Goal: Information Seeking & Learning: Learn about a topic

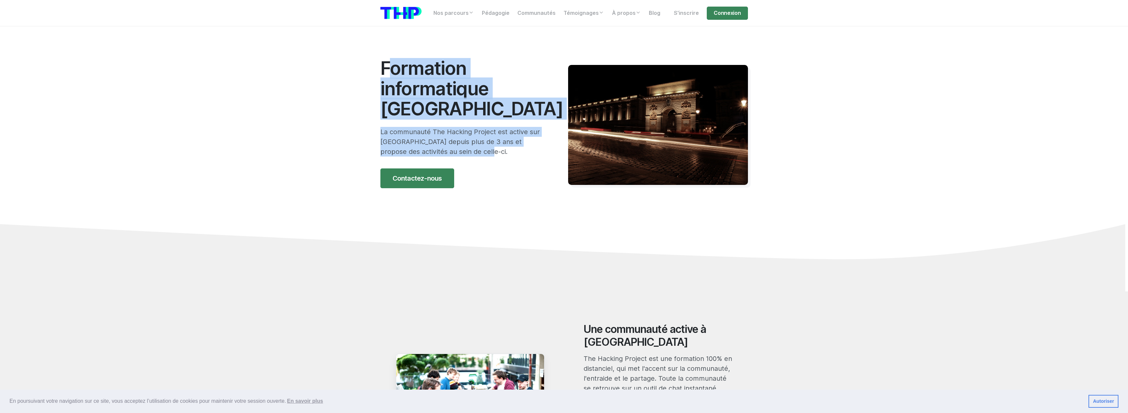
drag, startPoint x: 375, startPoint y: 72, endPoint x: 490, endPoint y: 151, distance: 139.2
click at [489, 151] on section "Formation informatique Montpellier La communauté The Hacking Project est active…" at bounding box center [564, 158] width 1128 height 265
click at [490, 151] on p "La communauté The Hacking Project est active sur Montpellier depuis plus de 3 a…" at bounding box center [464, 142] width 168 height 30
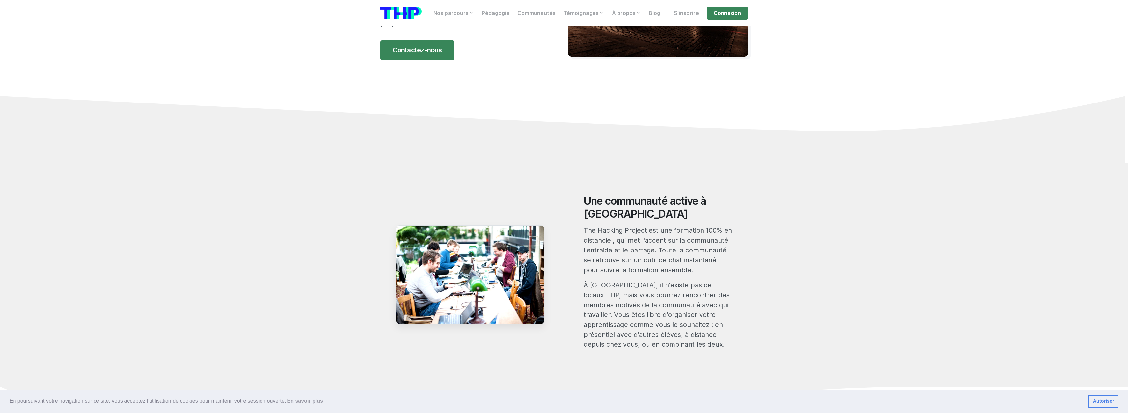
scroll to position [198, 0]
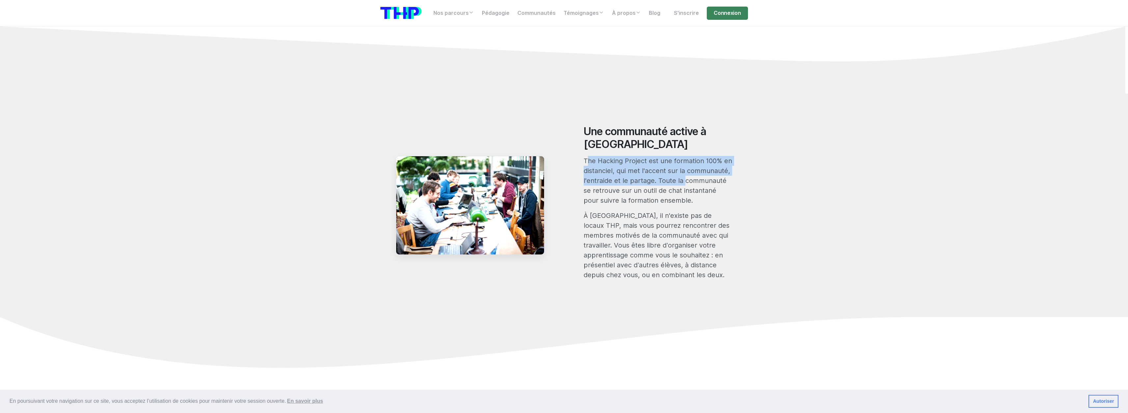
drag, startPoint x: 582, startPoint y: 158, endPoint x: 692, endPoint y: 181, distance: 112.1
click at [683, 179] on div "Une communauté active à Montpellier The Hacking Project est une formation 100% …" at bounding box center [658, 205] width 156 height 160
click at [696, 183] on p "The Hacking Project est une formation 100% en distanciel, qui met l'accent sur …" at bounding box center [658, 180] width 149 height 49
drag, startPoint x: 692, startPoint y: 198, endPoint x: 689, endPoint y: 277, distance: 79.4
click at [689, 277] on div "Une communauté active à Montpellier The Hacking Project est une formation 100% …" at bounding box center [658, 205] width 156 height 160
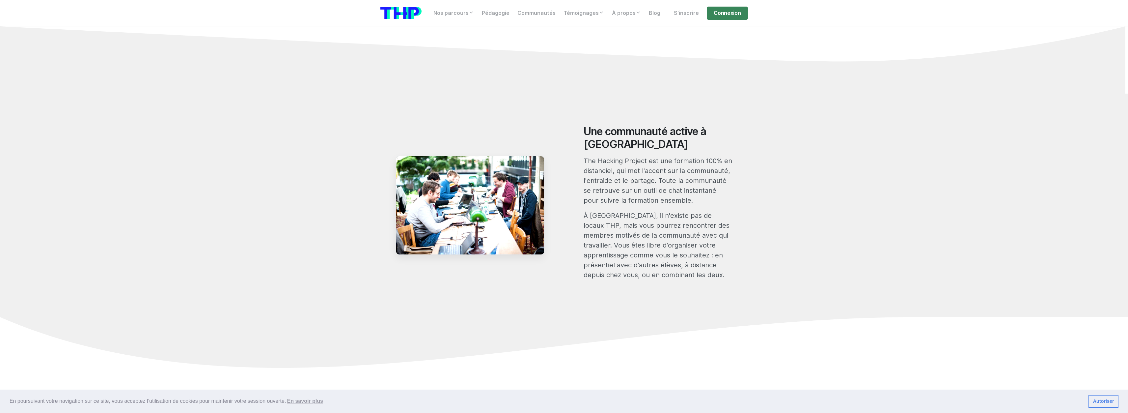
click at [689, 278] on p "À Montpellier, il n'existe pas de locaux THP, mais vous pourrez rencontrer des …" at bounding box center [658, 244] width 149 height 69
click at [689, 277] on p "À Montpellier, il n'existe pas de locaux THP, mais vous pourrez rencontrer des …" at bounding box center [658, 244] width 149 height 69
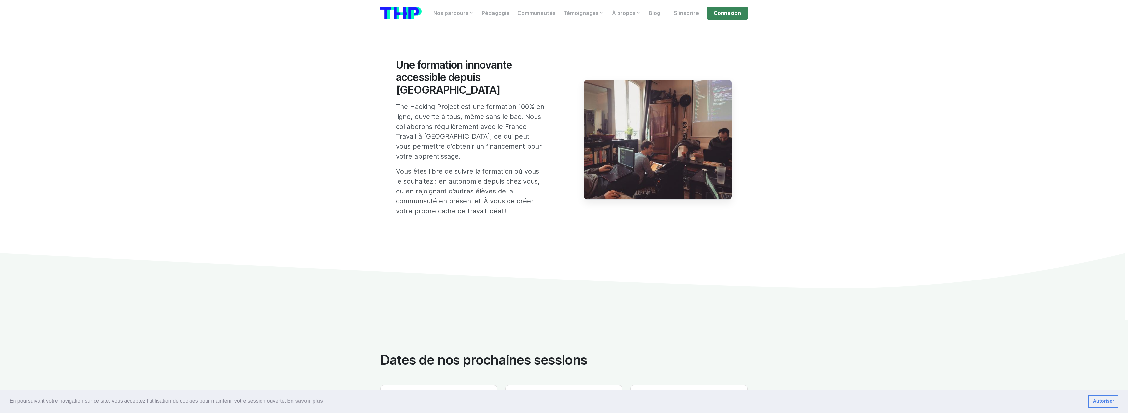
scroll to position [560, 0]
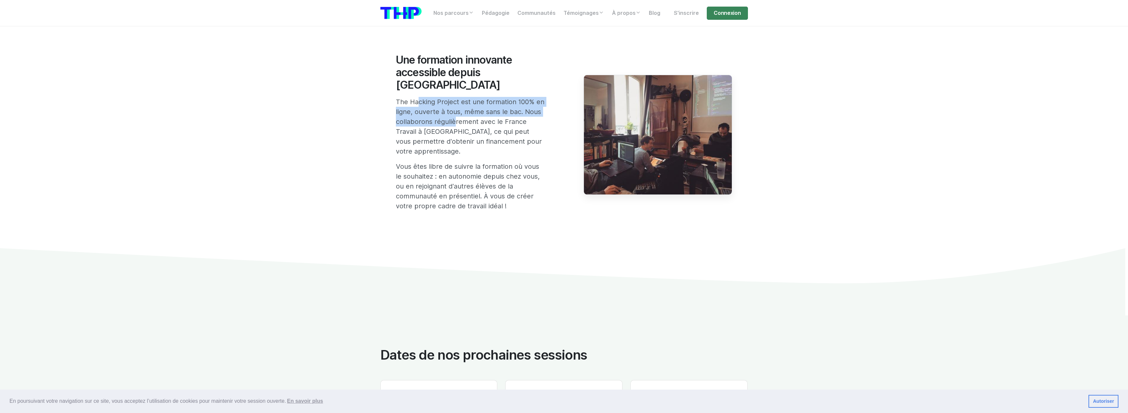
drag, startPoint x: 416, startPoint y: 86, endPoint x: 455, endPoint y: 108, distance: 45.3
click at [452, 107] on div "Une formation innovante accessible depuis Montpellier The Hacking Project est u…" at bounding box center [470, 135] width 156 height 162
click at [457, 109] on p "The Hacking Project est une formation 100% en ligne, ouverte à tous, même sans …" at bounding box center [470, 126] width 149 height 59
drag, startPoint x: 386, startPoint y: 88, endPoint x: 398, endPoint y: 92, distance: 13.0
click at [391, 89] on div "Une formation innovante accessible depuis Montpellier The Hacking Project est u…" at bounding box center [563, 135] width 375 height 162
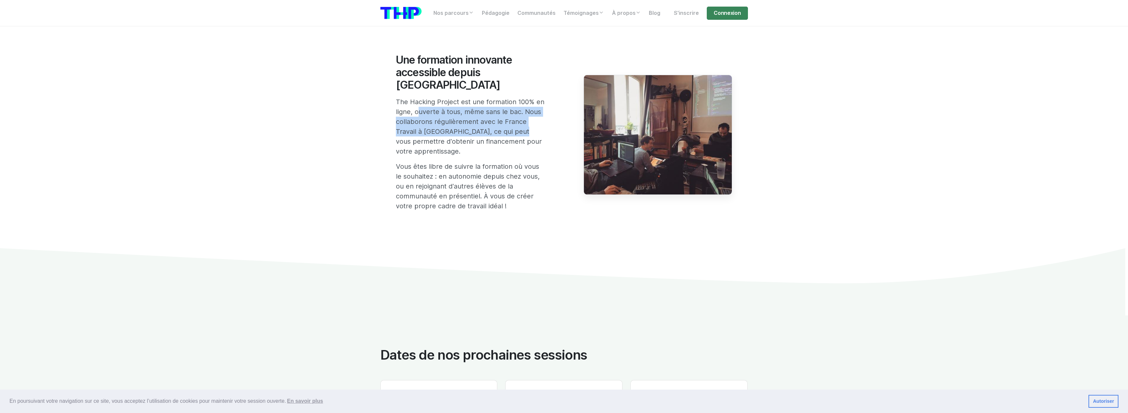
drag, startPoint x: 424, startPoint y: 98, endPoint x: 534, endPoint y: 124, distance: 112.7
click at [533, 124] on p "The Hacking Project est une formation 100% en ligne, ouverte à tous, même sans …" at bounding box center [470, 126] width 149 height 59
click at [534, 124] on p "The Hacking Project est une formation 100% en ligne, ouverte à tous, même sans …" at bounding box center [470, 126] width 149 height 59
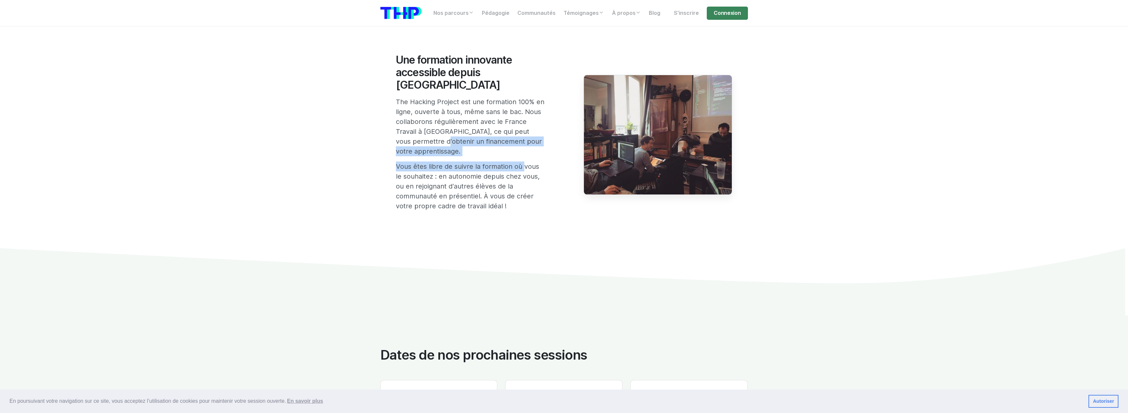
drag, startPoint x: 469, startPoint y: 134, endPoint x: 441, endPoint y: 130, distance: 28.4
click at [445, 130] on div "Une formation innovante accessible depuis Montpellier The Hacking Project est u…" at bounding box center [470, 135] width 156 height 162
click at [463, 138] on p "The Hacking Project est une formation 100% en ligne, ouverte à tous, même sans …" at bounding box center [470, 126] width 149 height 59
click at [449, 137] on p "The Hacking Project est une formation 100% en ligne, ouverte à tous, même sans …" at bounding box center [470, 126] width 149 height 59
click at [449, 136] on p "The Hacking Project est une formation 100% en ligne, ouverte à tous, même sans …" at bounding box center [470, 126] width 149 height 59
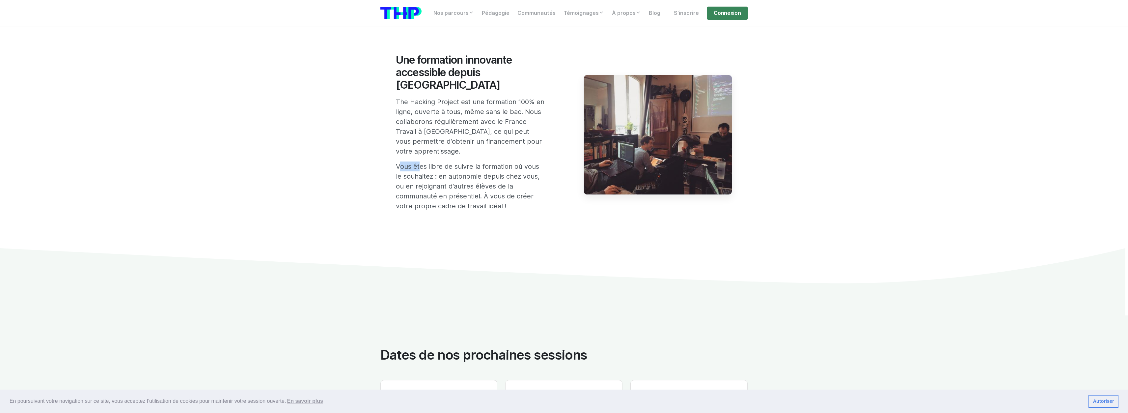
drag, startPoint x: 396, startPoint y: 146, endPoint x: 414, endPoint y: 148, distance: 18.5
click at [416, 149] on div "Une formation innovante accessible depuis Montpellier The Hacking Project est u…" at bounding box center [470, 135] width 156 height 162
click at [410, 147] on div "Une formation innovante accessible depuis Montpellier The Hacking Project est u…" at bounding box center [470, 135] width 156 height 162
drag, startPoint x: 389, startPoint y: 142, endPoint x: 391, endPoint y: 138, distance: 4.4
click at [391, 138] on div "Une formation innovante accessible depuis Montpellier The Hacking Project est u…" at bounding box center [563, 135] width 375 height 162
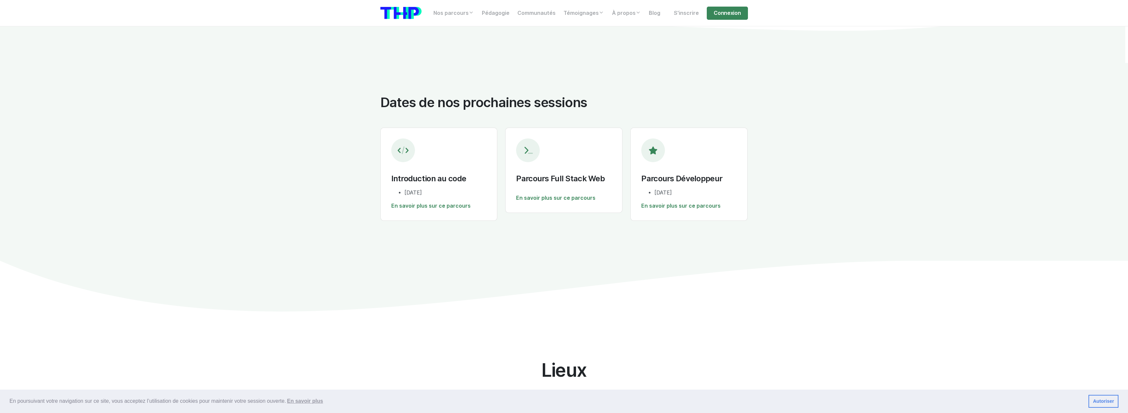
scroll to position [823, 0]
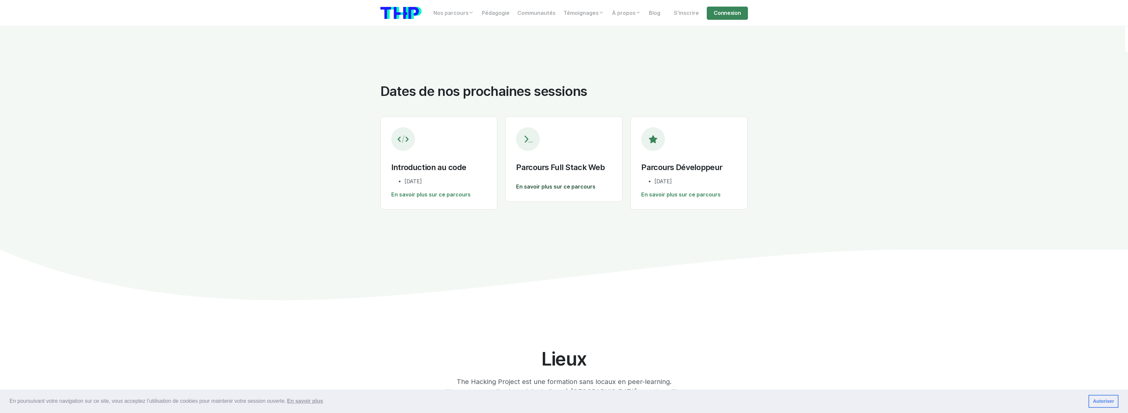
click at [562, 183] on link "En savoir plus sur ce parcours" at bounding box center [564, 187] width 96 height 8
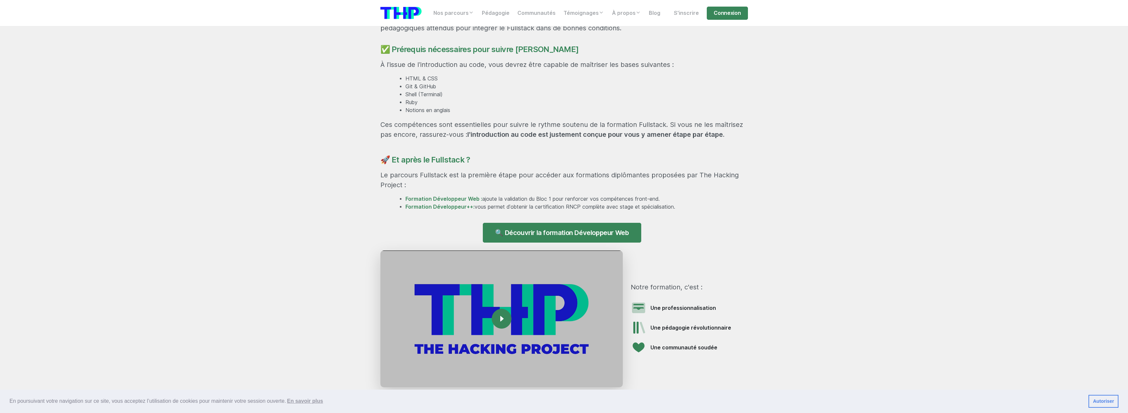
scroll to position [560, 0]
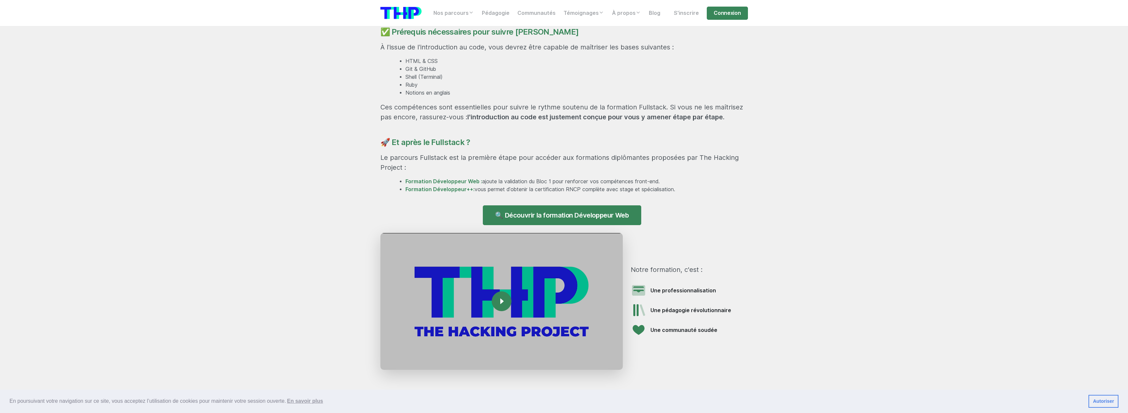
drag, startPoint x: 398, startPoint y: 163, endPoint x: 450, endPoint y: 164, distance: 51.7
click at [444, 164] on p "Le parcours Fullstack est la première étape pour accéder aux formations diplôma…" at bounding box center [564, 162] width 368 height 20
click at [453, 164] on p "Le parcours Fullstack est la première étape pour accéder aux formations diplôma…" at bounding box center [564, 162] width 368 height 20
click at [464, 157] on p "Le parcours Fullstack est la première étape pour accéder aux formations diplôma…" at bounding box center [564, 162] width 368 height 20
click at [453, 182] on link "Formation Développeur Web :" at bounding box center [443, 181] width 77 height 6
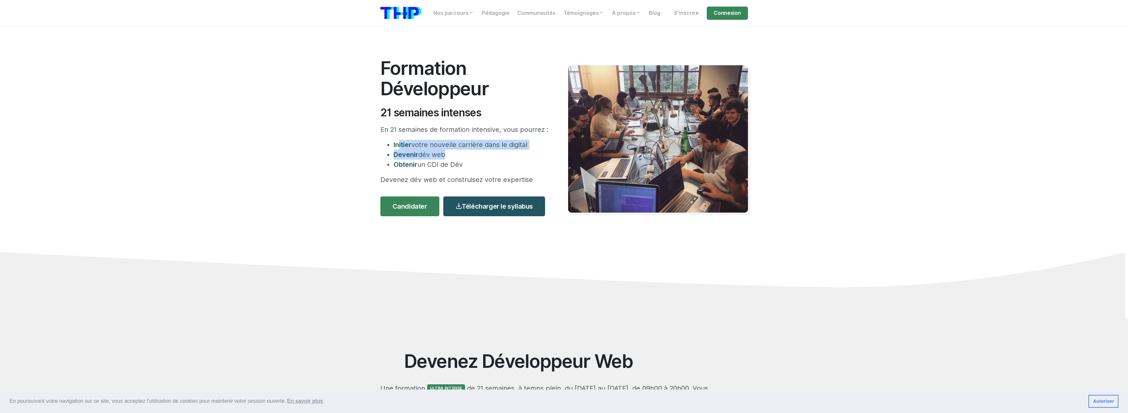
drag, startPoint x: 395, startPoint y: 147, endPoint x: 441, endPoint y: 150, distance: 46.2
click at [441, 150] on ul "Initier votre nouvelle carrière dans le digital Devenir dév web Obtenir un CDI …" at bounding box center [464, 155] width 168 height 30
click at [444, 150] on li "Devenir dév web" at bounding box center [471, 155] width 155 height 10
click at [470, 160] on ul "Initier votre nouvelle carrière dans le digital Devenir dév web Obtenir un CDI …" at bounding box center [464, 155] width 168 height 30
click at [471, 162] on li "Obtenir un CDI de Dév" at bounding box center [471, 164] width 155 height 10
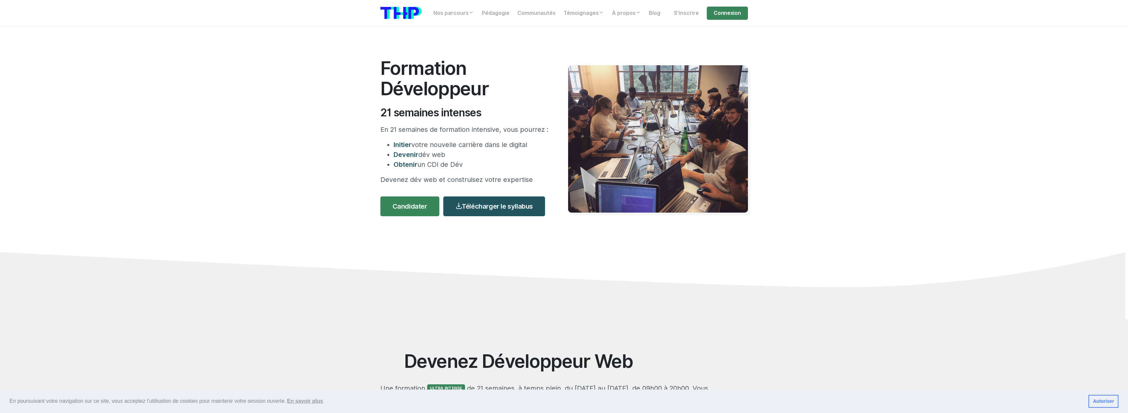
click at [471, 165] on li "Obtenir un CDI de Dév" at bounding box center [471, 164] width 155 height 10
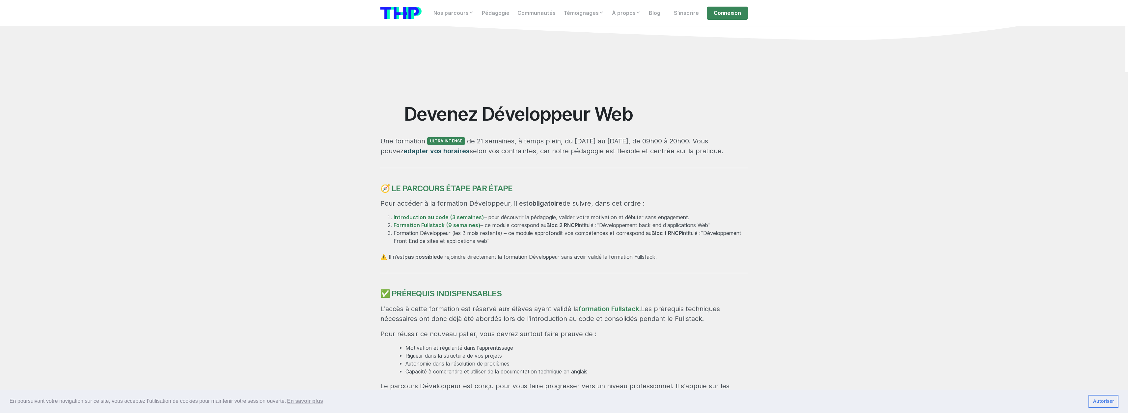
scroll to position [263, 0]
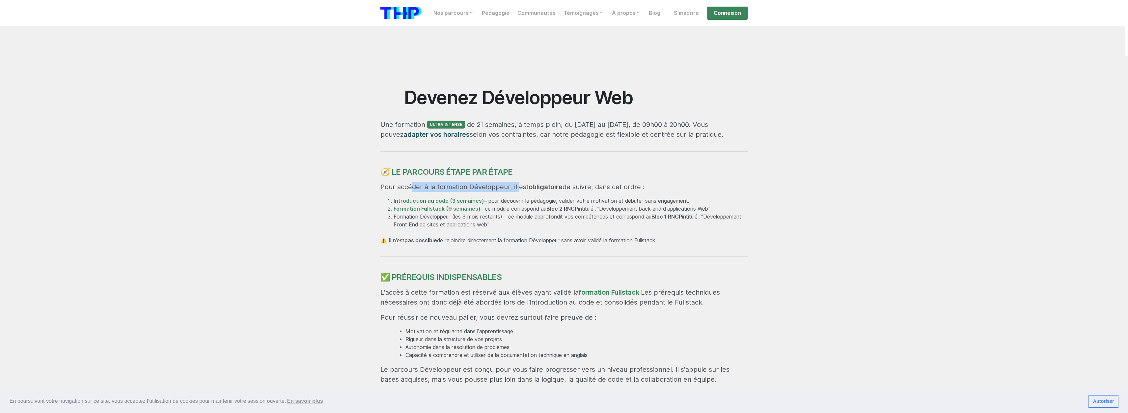
drag, startPoint x: 406, startPoint y: 184, endPoint x: 537, endPoint y: 187, distance: 131.1
click at [524, 187] on p "Pour accéder à la formation Développeur, il est obligatoire de suivre, dans cet…" at bounding box center [564, 187] width 368 height 10
click at [550, 187] on strong "obligatoire" at bounding box center [546, 187] width 34 height 8
drag, startPoint x: 484, startPoint y: 200, endPoint x: 695, endPoint y: 202, distance: 210.5
click at [695, 202] on li "Introduction au code (3 semaines) – pour découvrir la pédagogie, valider votre …" at bounding box center [571, 201] width 354 height 8
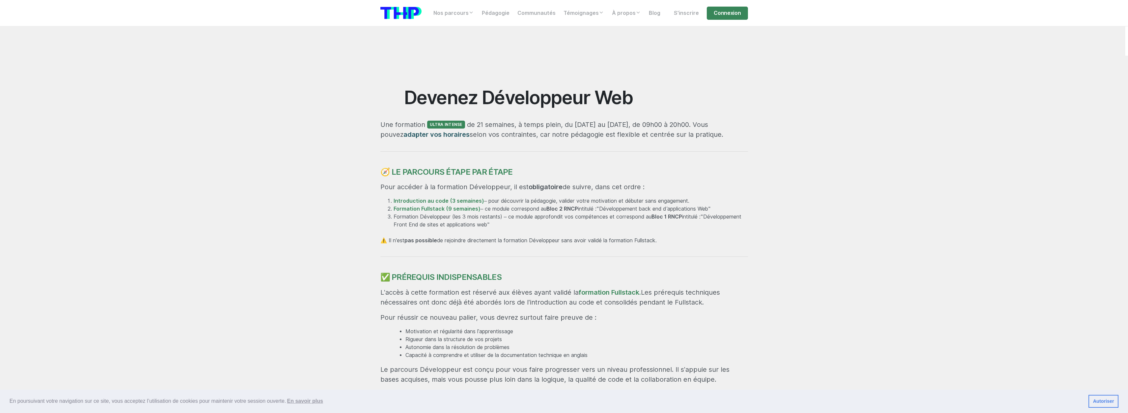
click at [695, 202] on li "Introduction au code (3 semaines) – pour découvrir la pédagogie, valider votre …" at bounding box center [571, 201] width 354 height 8
drag, startPoint x: 485, startPoint y: 209, endPoint x: 611, endPoint y: 210, distance: 125.8
click at [611, 210] on li "Formation Fullstack (9 semaines) – ce module correspond au Bloc 2 RNCP intitulé…" at bounding box center [571, 209] width 354 height 8
click at [610, 210] on em ""Développement back end d’applications Web"" at bounding box center [653, 208] width 114 height 6
drag, startPoint x: 456, startPoint y: 235, endPoint x: 574, endPoint y: 233, distance: 117.6
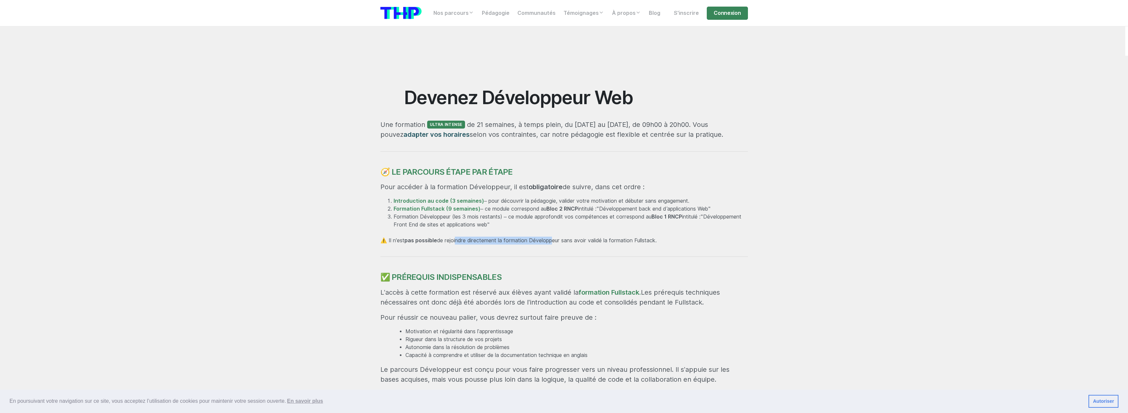
click at [557, 233] on div "Devenez Développeur Web Une formation ultra intense de 21 semaines, à temps ple…" at bounding box center [563, 373] width 375 height 572
click at [574, 233] on div "Devenez Développeur Web Une formation ultra intense de 21 semaines, à temps ple…" at bounding box center [563, 373] width 375 height 572
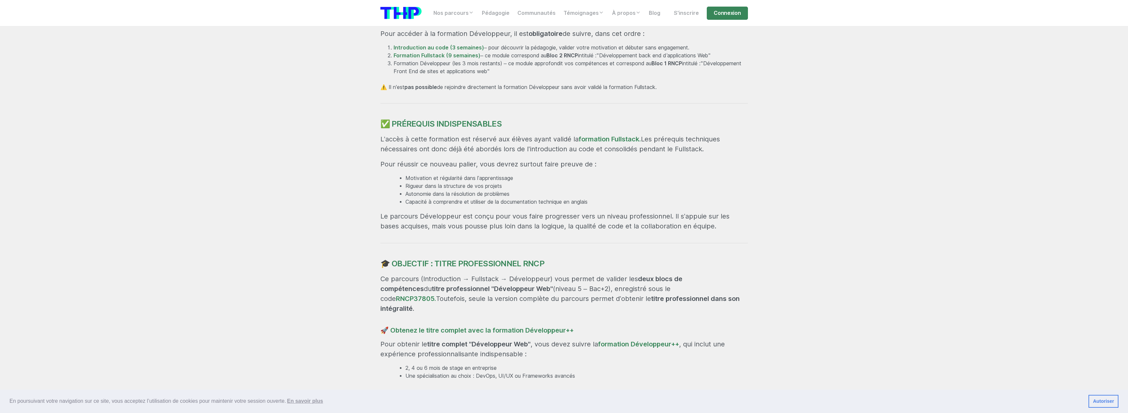
scroll to position [428, 0]
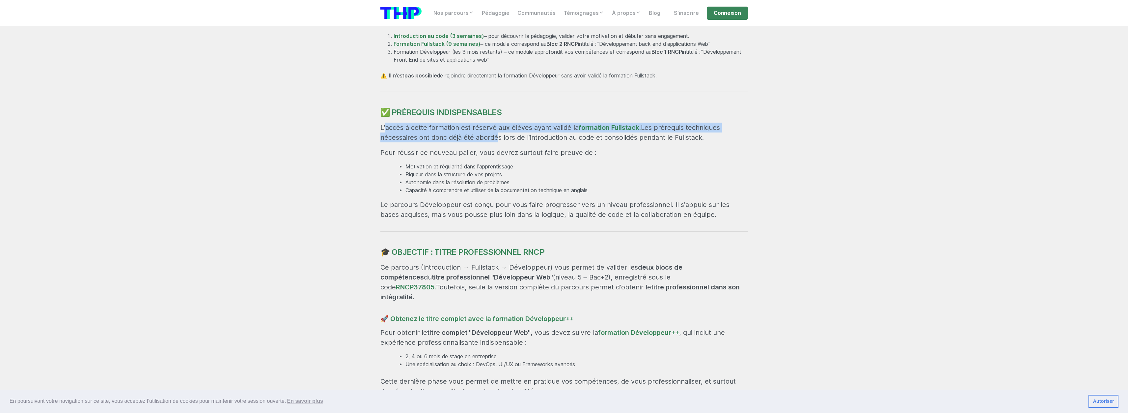
drag, startPoint x: 401, startPoint y: 132, endPoint x: 496, endPoint y: 135, distance: 95.5
click at [495, 135] on p "L’accès à cette formation est réservé aux élèves ayant validé la formation Full…" at bounding box center [564, 133] width 368 height 20
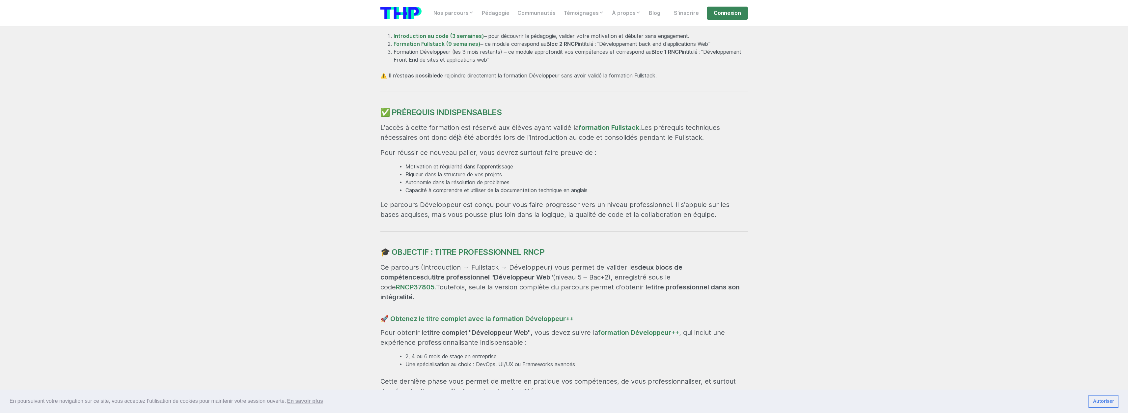
drag, startPoint x: 507, startPoint y: 133, endPoint x: 510, endPoint y: 133, distance: 3.3
click at [508, 133] on p "L’accès à cette formation est réservé aux élèves ayant validé la formation Full…" at bounding box center [564, 133] width 368 height 20
drag, startPoint x: 559, startPoint y: 127, endPoint x: 584, endPoint y: 127, distance: 25.0
click at [579, 127] on p "L’accès à cette formation est réservé aux élèves ayant validé la formation Full…" at bounding box center [564, 133] width 368 height 20
drag, startPoint x: 682, startPoint y: 155, endPoint x: 363, endPoint y: 153, distance: 318.5
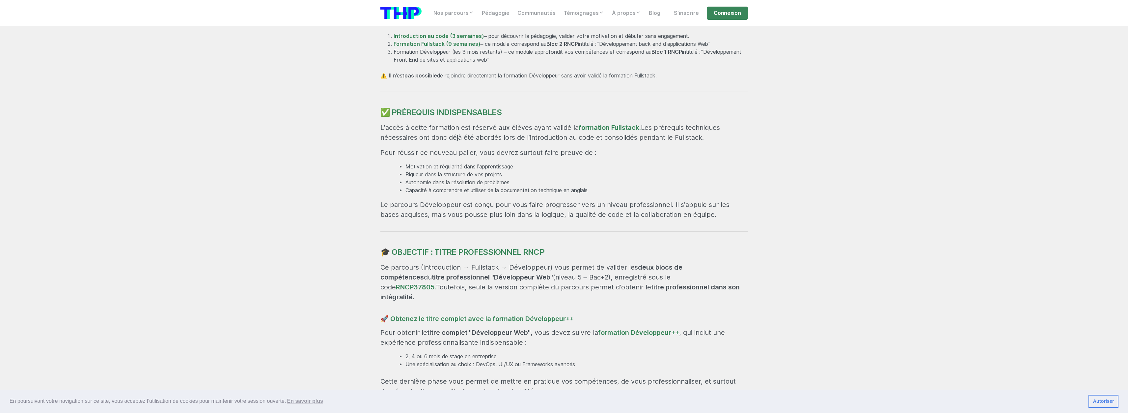
click at [363, 153] on section "Devenez Développeur Web Une formation ultra intense de 21 semaines, à temps ple…" at bounding box center [564, 318] width 1128 height 855
drag, startPoint x: 373, startPoint y: 156, endPoint x: 416, endPoint y: 160, distance: 43.0
click at [417, 160] on section "Devenez Développeur Web Une formation ultra intense de 21 semaines, à temps ple…" at bounding box center [564, 318] width 1128 height 855
click at [401, 159] on div "Devenez Développeur Web Une formation ultra intense de 21 semaines, à temps ple…" at bounding box center [563, 209] width 375 height 572
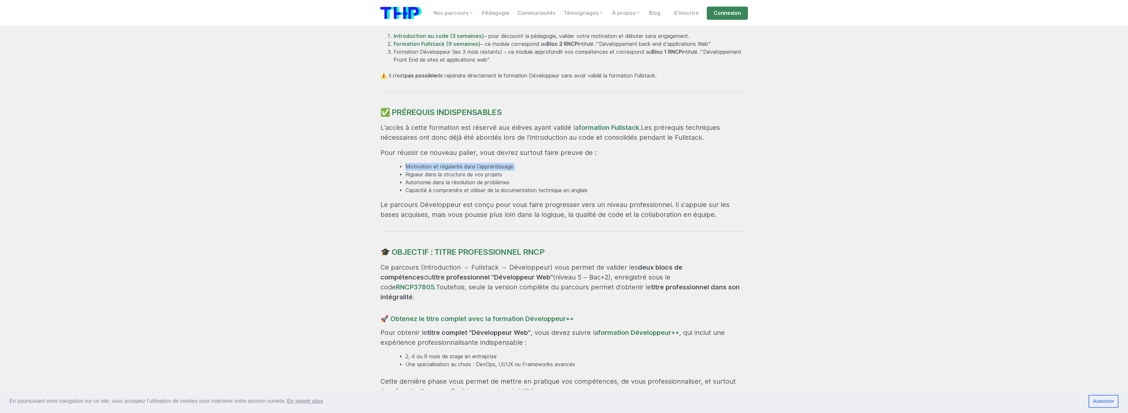
drag, startPoint x: 392, startPoint y: 168, endPoint x: 387, endPoint y: 173, distance: 7.2
click at [387, 173] on div "Devenez Développeur Web Une formation ultra intense de 21 semaines, à temps ple…" at bounding box center [563, 209] width 375 height 572
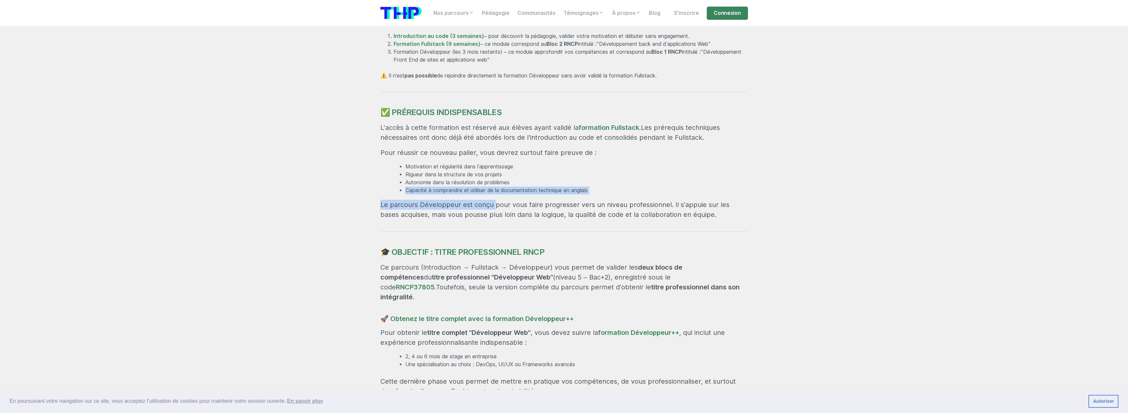
drag, startPoint x: 381, startPoint y: 191, endPoint x: 494, endPoint y: 199, distance: 113.2
click at [491, 199] on div "Devenez Développeur Web Une formation ultra intense de 21 semaines, à temps ple…" at bounding box center [563, 209] width 375 height 572
drag, startPoint x: 498, startPoint y: 199, endPoint x: 508, endPoint y: 200, distance: 10.0
click at [502, 200] on div "Devenez Développeur Web Une formation ultra intense de 21 semaines, à temps ple…" at bounding box center [563, 209] width 375 height 572
drag, startPoint x: 542, startPoint y: 203, endPoint x: 574, endPoint y: 204, distance: 32.0
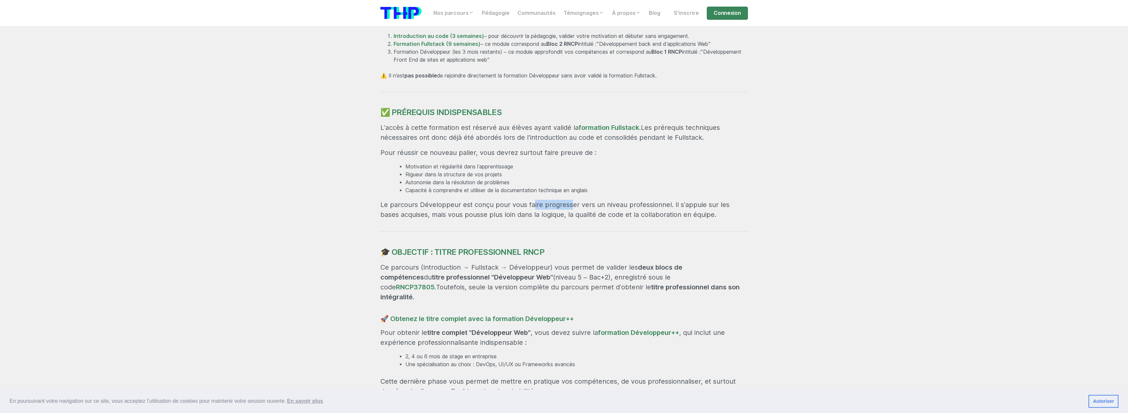
click at [567, 204] on p "Le parcours Développeur est conçu pour vous faire progresser vers un niveau pro…" at bounding box center [564, 210] width 368 height 20
drag, startPoint x: 621, startPoint y: 205, endPoint x: 634, endPoint y: 205, distance: 12.5
click at [625, 205] on p "Le parcours Développeur est conçu pour vous faire progresser vers un niveau pro…" at bounding box center [564, 210] width 368 height 20
drag, startPoint x: 653, startPoint y: 207, endPoint x: 696, endPoint y: 209, distance: 43.2
click at [675, 209] on p "Le parcours Développeur est conçu pour vous faire progresser vers un niveau pro…" at bounding box center [564, 210] width 368 height 20
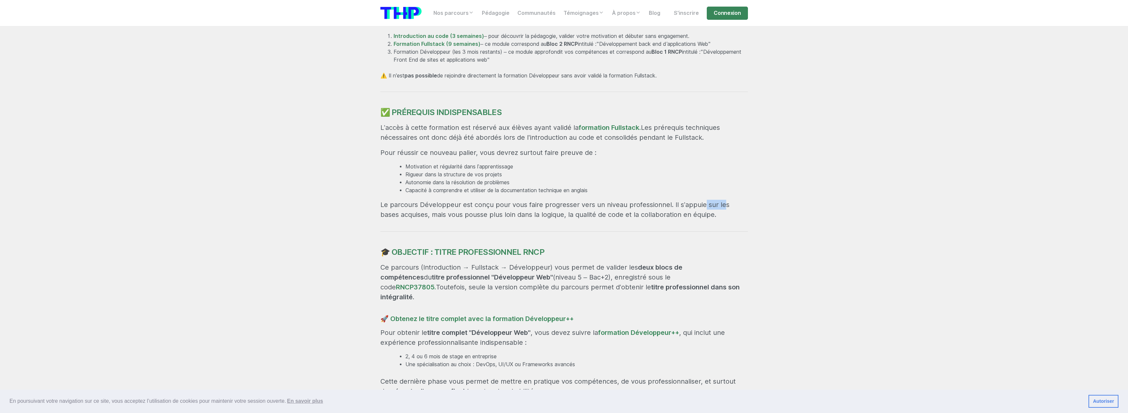
drag, startPoint x: 698, startPoint y: 209, endPoint x: 717, endPoint y: 209, distance: 19.1
click at [717, 209] on p "Le parcours Développeur est conçu pour vous faire progresser vers un niveau pro…" at bounding box center [564, 210] width 368 height 20
drag, startPoint x: 597, startPoint y: 220, endPoint x: 590, endPoint y: 219, distance: 7.3
click at [590, 219] on p "Le parcours Développeur est conçu pour vous faire progresser vers un niveau pro…" at bounding box center [564, 210] width 368 height 20
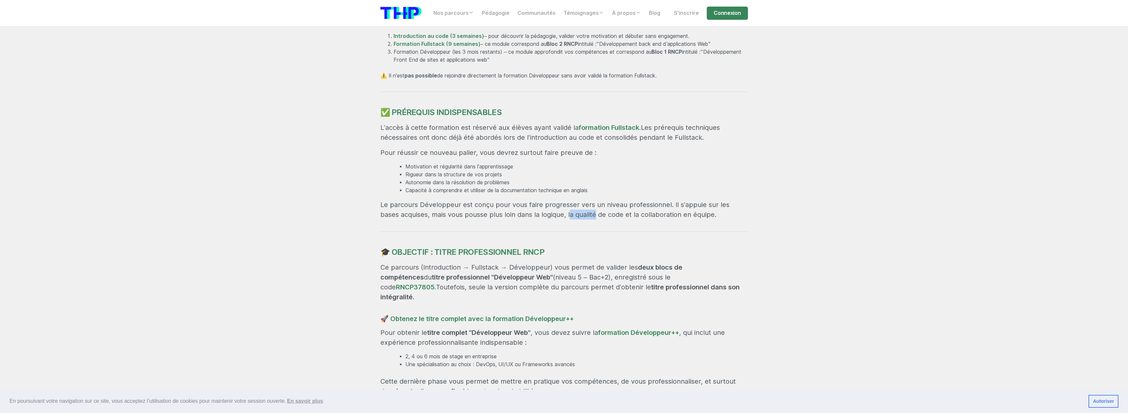
drag, startPoint x: 558, startPoint y: 216, endPoint x: 531, endPoint y: 215, distance: 27.0
click at [543, 215] on p "Le parcours Développeur est conçu pour vous faire progresser vers un niveau pro…" at bounding box center [564, 210] width 368 height 20
click at [525, 216] on p "Le parcours Développeur est conçu pour vous faire progresser vers un niveau pro…" at bounding box center [564, 210] width 368 height 20
drag, startPoint x: 500, startPoint y: 216, endPoint x: 478, endPoint y: 215, distance: 22.1
click at [485, 215] on p "Le parcours Développeur est conçu pour vous faire progresser vers un niveau pro…" at bounding box center [564, 210] width 368 height 20
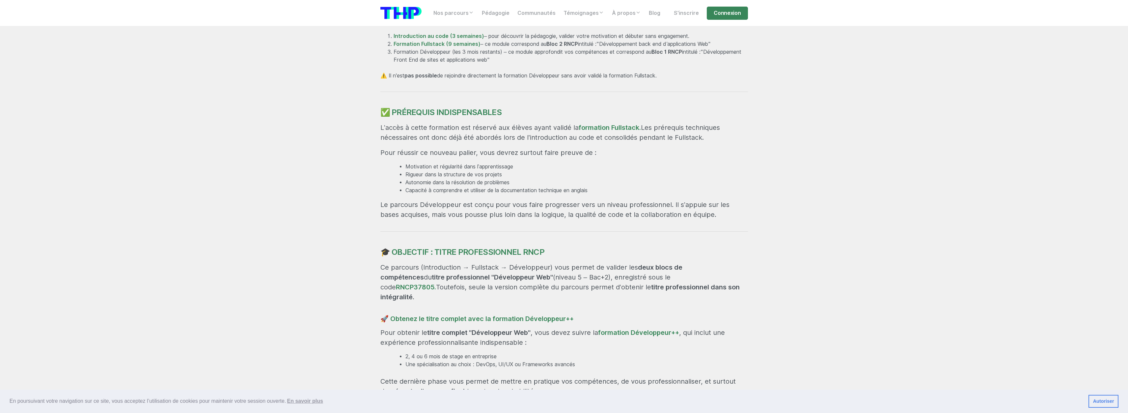
click at [477, 215] on p "Le parcours Développeur est conçu pour vous faire progresser vers un niveau pro…" at bounding box center [564, 210] width 368 height 20
drag, startPoint x: 505, startPoint y: 215, endPoint x: 562, endPoint y: 215, distance: 57.3
click at [547, 215] on p "Le parcours Développeur est conçu pour vous faire progresser vers un niveau pro…" at bounding box center [564, 210] width 368 height 20
drag, startPoint x: 614, startPoint y: 219, endPoint x: 635, endPoint y: 219, distance: 20.7
click at [617, 219] on p "Le parcours Développeur est conçu pour vous faire progresser vers un niveau pro…" at bounding box center [564, 210] width 368 height 20
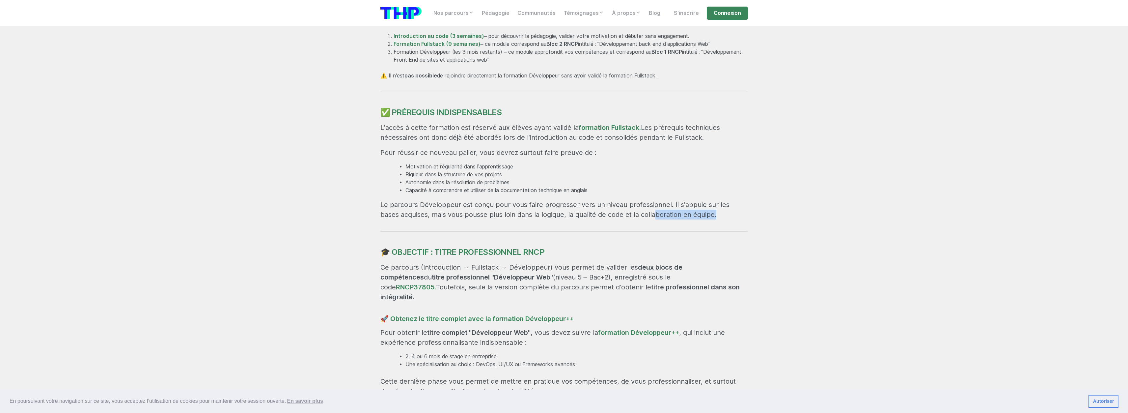
drag, startPoint x: 635, startPoint y: 219, endPoint x: 704, endPoint y: 220, distance: 69.2
click at [701, 220] on div "Devenez Développeur Web Une formation ultra intense de 21 semaines, à temps ple…" at bounding box center [563, 209] width 375 height 572
click at [707, 219] on p "Le parcours Développeur est conçu pour vous faire progresser vers un niveau pro…" at bounding box center [564, 210] width 368 height 20
click at [690, 225] on div "Devenez Développeur Web Une formation ultra intense de 21 semaines, à temps ple…" at bounding box center [563, 209] width 375 height 572
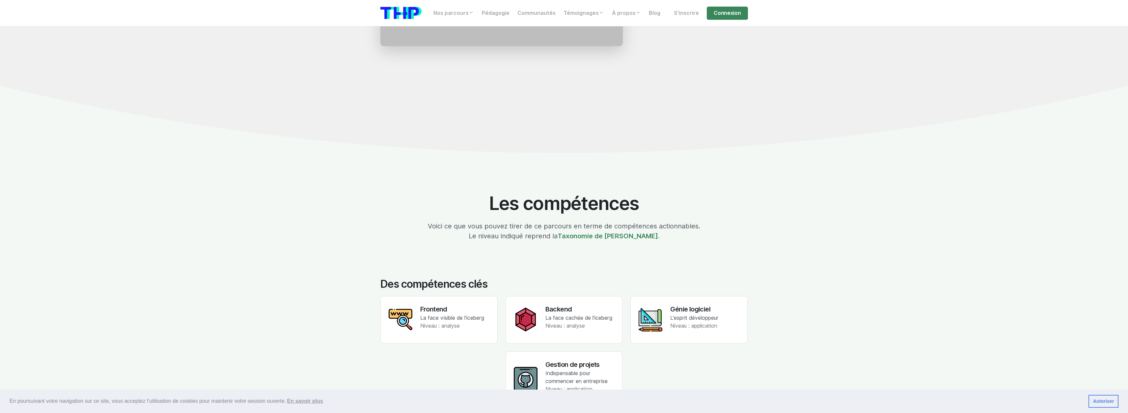
scroll to position [1186, 0]
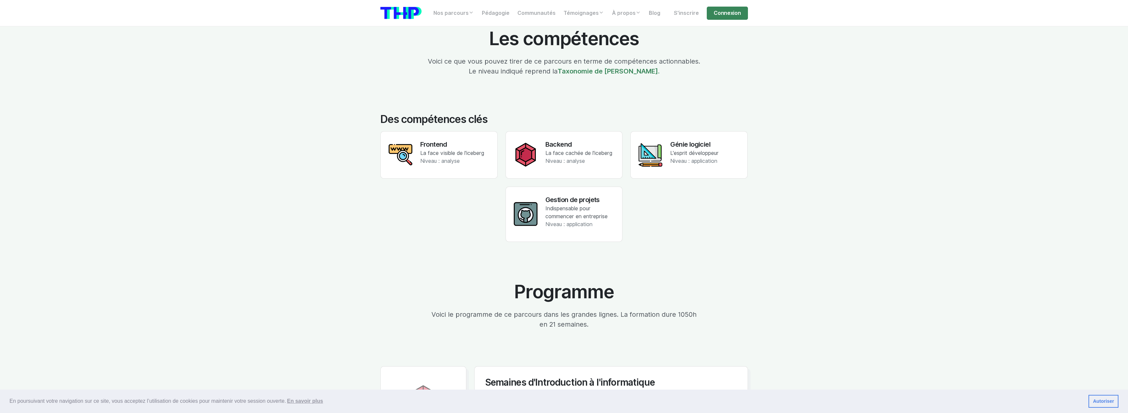
drag, startPoint x: 698, startPoint y: 162, endPoint x: 626, endPoint y: 181, distance: 73.9
click at [626, 181] on div "Frontend La face visible de l'iceberg Niveau : analyse Backend La face cachée d…" at bounding box center [563, 190] width 375 height 119
click at [624, 187] on div "Gestion de projets Indispensable pour commencer en entreprise Niveau : applicat…" at bounding box center [564, 217] width 125 height 63
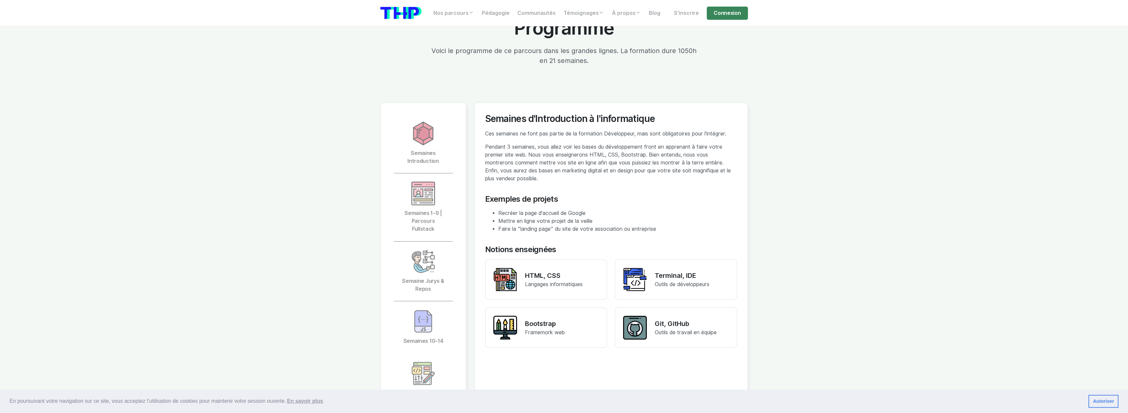
scroll to position [1416, 0]
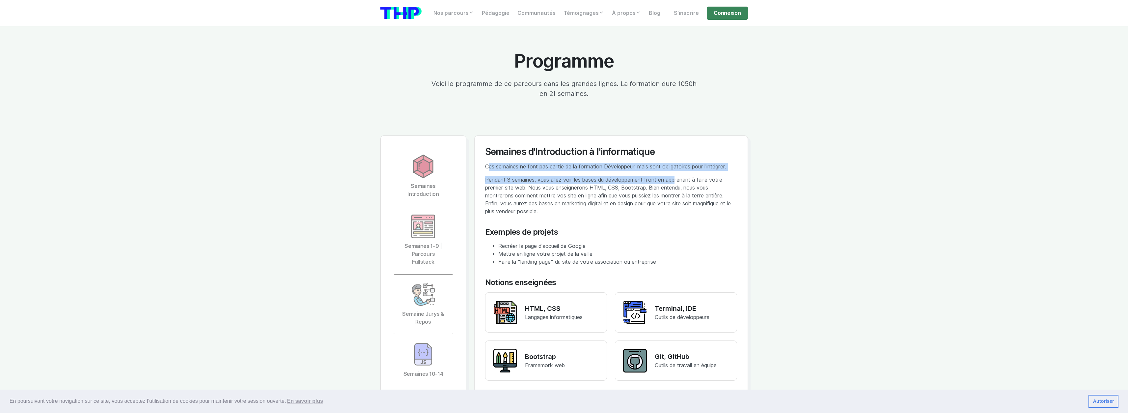
drag, startPoint x: 487, startPoint y: 157, endPoint x: 679, endPoint y: 161, distance: 191.7
click at [677, 162] on div "Semaines d'Introduction à l'informatique Ces semaines ne font pas partie de la …" at bounding box center [611, 267] width 252 height 242
click at [679, 163] on p "Ces semaines ne font pas partie de la formation Développeur, mais sont obligato…" at bounding box center [611, 167] width 252 height 8
drag, startPoint x: 482, startPoint y: 171, endPoint x: 662, endPoint y: 203, distance: 183.3
click at [662, 203] on div "Semaines d'Introduction à l'informatique Ces semaines ne font pas partie de la …" at bounding box center [611, 347] width 274 height 425
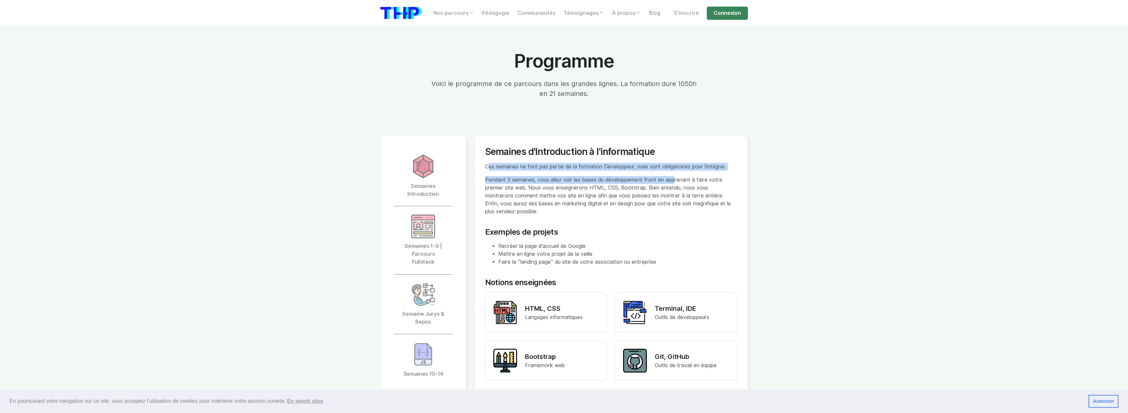
click at [662, 203] on p "Pendant 3 semaines, vous allez voir les bases du développement front en apprena…" at bounding box center [611, 196] width 252 height 40
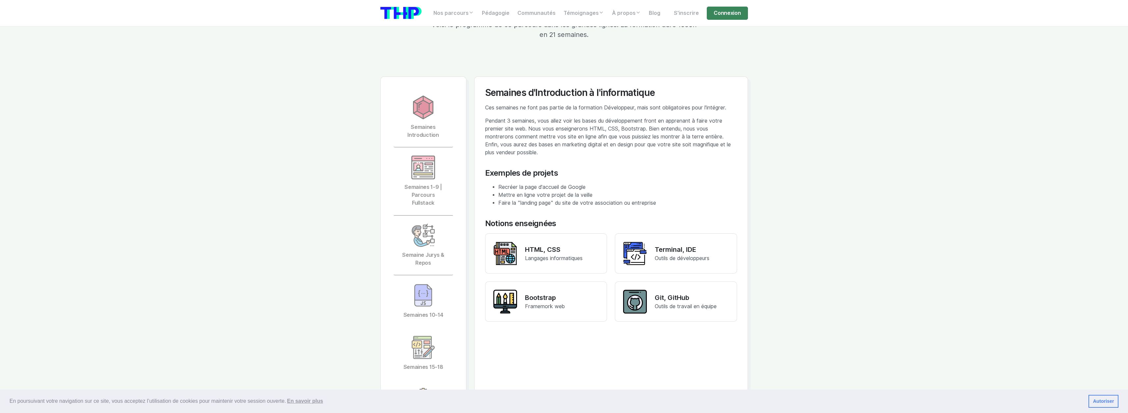
scroll to position [1482, 0]
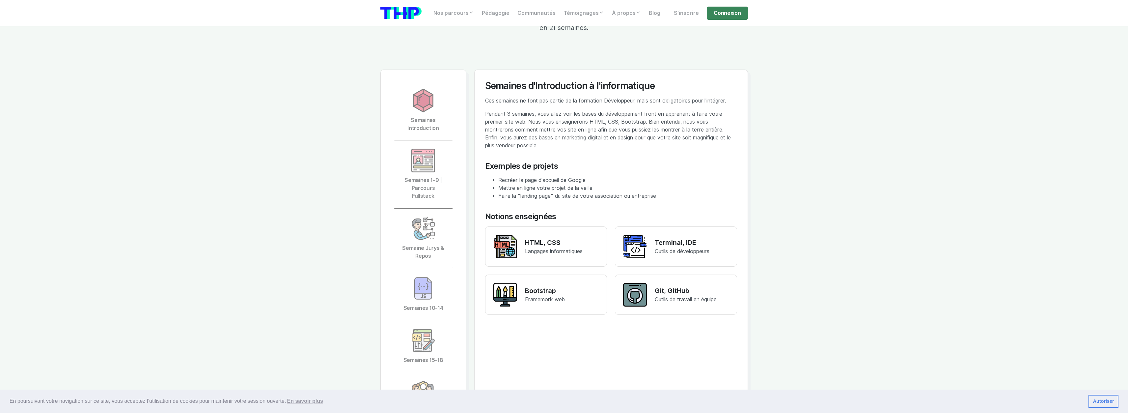
drag, startPoint x: 481, startPoint y: 165, endPoint x: 501, endPoint y: 168, distance: 19.9
click at [488, 166] on div "Semaines d'Introduction à l'informatique Ces semaines ne font pas partie de la …" at bounding box center [611, 281] width 274 height 425
drag, startPoint x: 525, startPoint y: 171, endPoint x: 582, endPoint y: 174, distance: 57.0
click at [582, 174] on div "Semaines d'Introduction à l'informatique Ces semaines ne font pas partie de la …" at bounding box center [611, 201] width 252 height 242
click at [582, 176] on li "Recréer la page d'accueil de Google" at bounding box center [617, 180] width 239 height 8
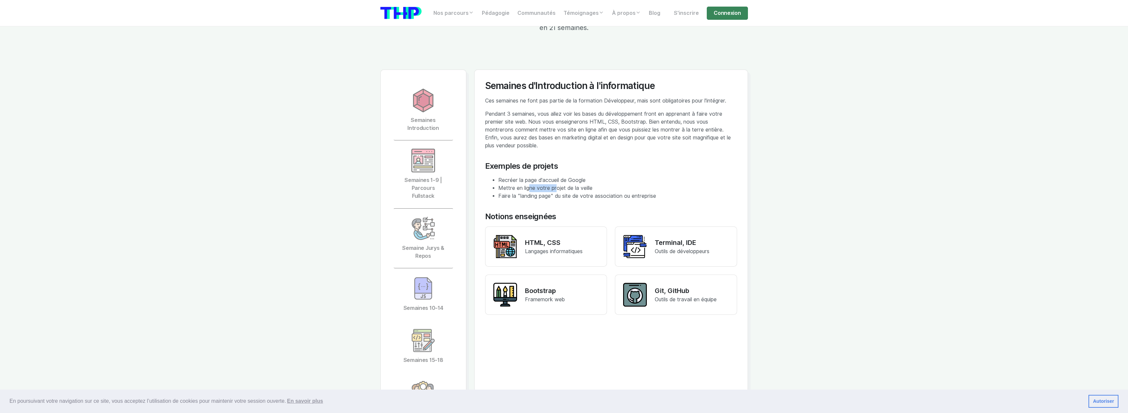
drag, startPoint x: 534, startPoint y: 179, endPoint x: 553, endPoint y: 179, distance: 19.4
click at [554, 184] on li "Mettre en ligne votre projet de la veille" at bounding box center [617, 188] width 239 height 8
drag, startPoint x: 517, startPoint y: 186, endPoint x: 558, endPoint y: 184, distance: 41.2
click at [525, 192] on li "Faire la "landing page" du site de votre association ou entreprise" at bounding box center [617, 196] width 239 height 8
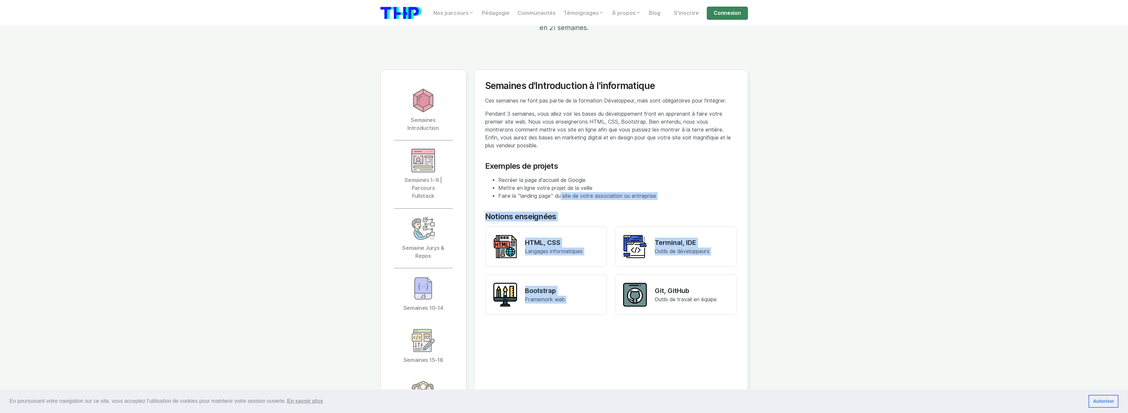
drag, startPoint x: 590, startPoint y: 184, endPoint x: 636, endPoint y: 183, distance: 45.5
click at [636, 183] on div "Semaines d'Introduction à l'informatique Ces semaines ne font pas partie de la …" at bounding box center [611, 201] width 252 height 242
click at [640, 182] on icon at bounding box center [635, 294] width 24 height 225
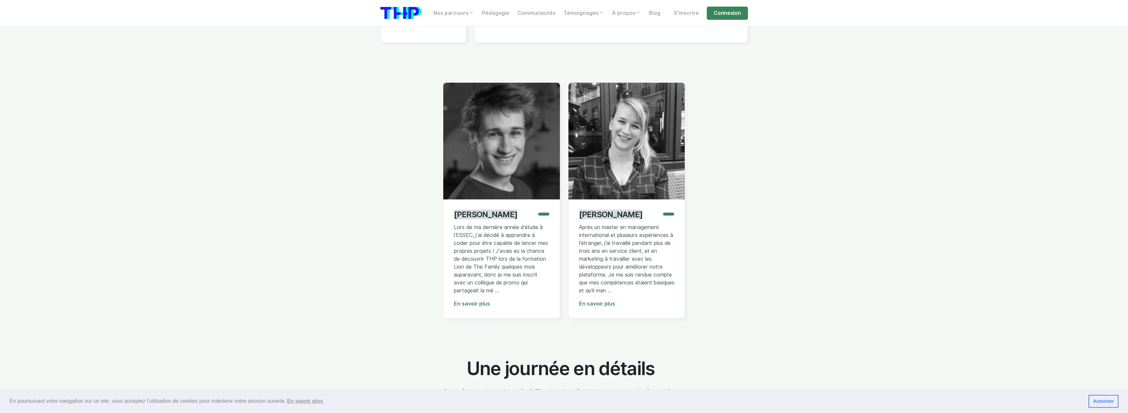
scroll to position [1943, 0]
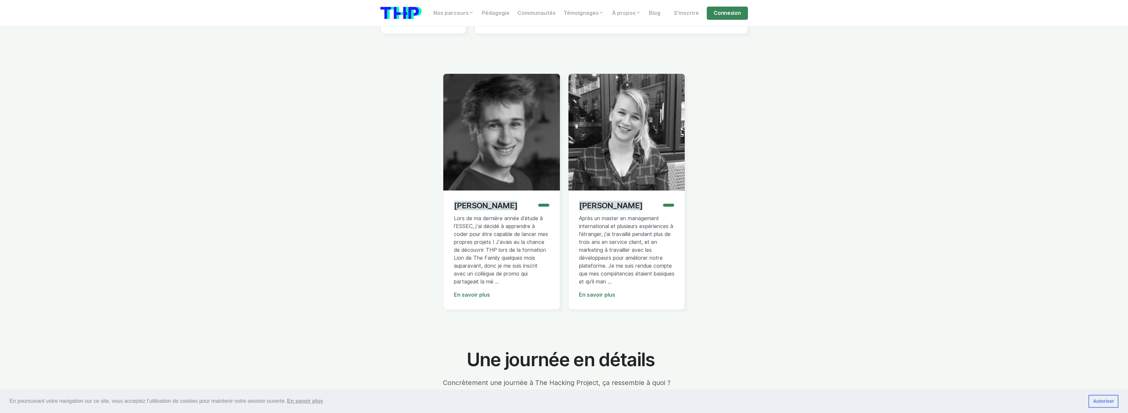
drag, startPoint x: 493, startPoint y: 213, endPoint x: 523, endPoint y: 269, distance: 63.6
click at [527, 270] on p "Lors de ma dernière année d’étude à l’ESSEC, j’ai décidé à apprendre à coder po…" at bounding box center [502, 249] width 96 height 71
click at [608, 291] on link "En savoir plus" at bounding box center [597, 294] width 36 height 6
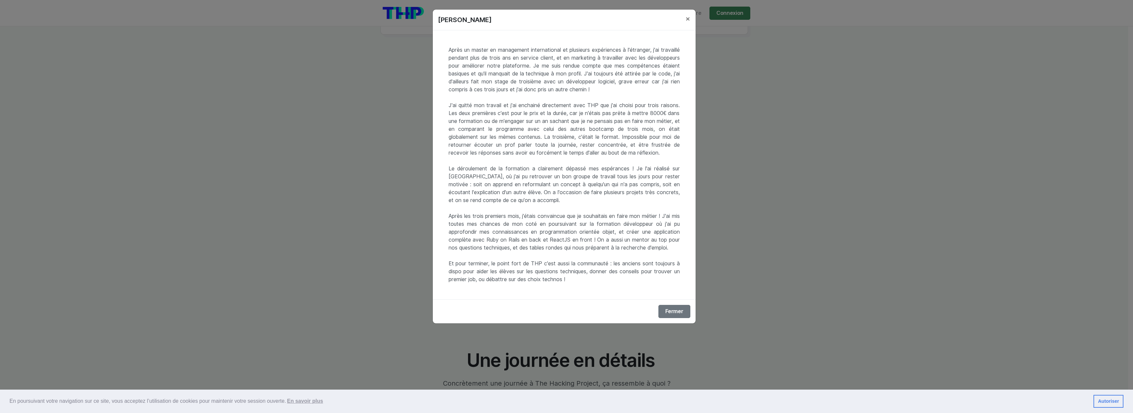
click at [549, 71] on div "Après un master en management international et plusieurs expériences à l'étrang…" at bounding box center [564, 164] width 263 height 269
click at [560, 114] on div "Après un master en management international et plusieurs expériences à l'étrang…" at bounding box center [564, 164] width 263 height 269
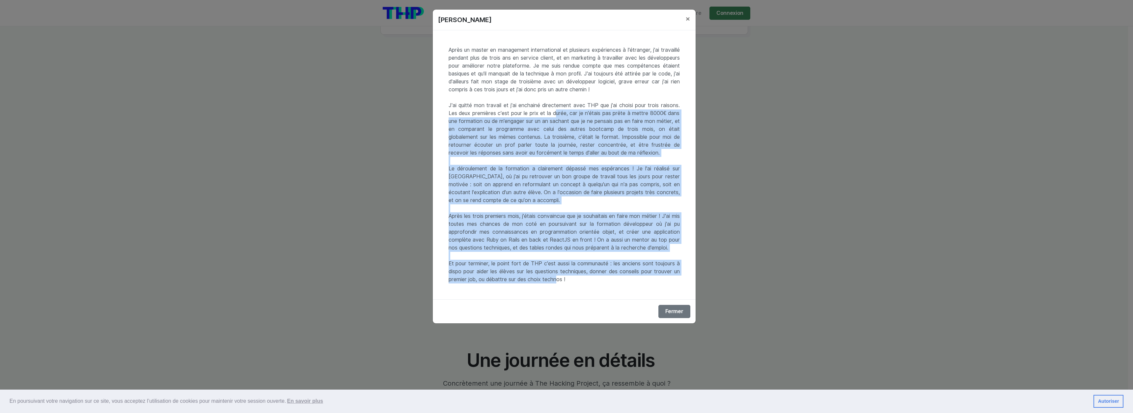
drag, startPoint x: 560, startPoint y: 114, endPoint x: 564, endPoint y: 283, distance: 169.0
click at [563, 282] on div "Après un master en management international et plusieurs expériences à l'étrang…" at bounding box center [564, 164] width 263 height 269
click at [683, 314] on button "Fermer" at bounding box center [674, 311] width 32 height 13
